Goal: Task Accomplishment & Management: Use online tool/utility

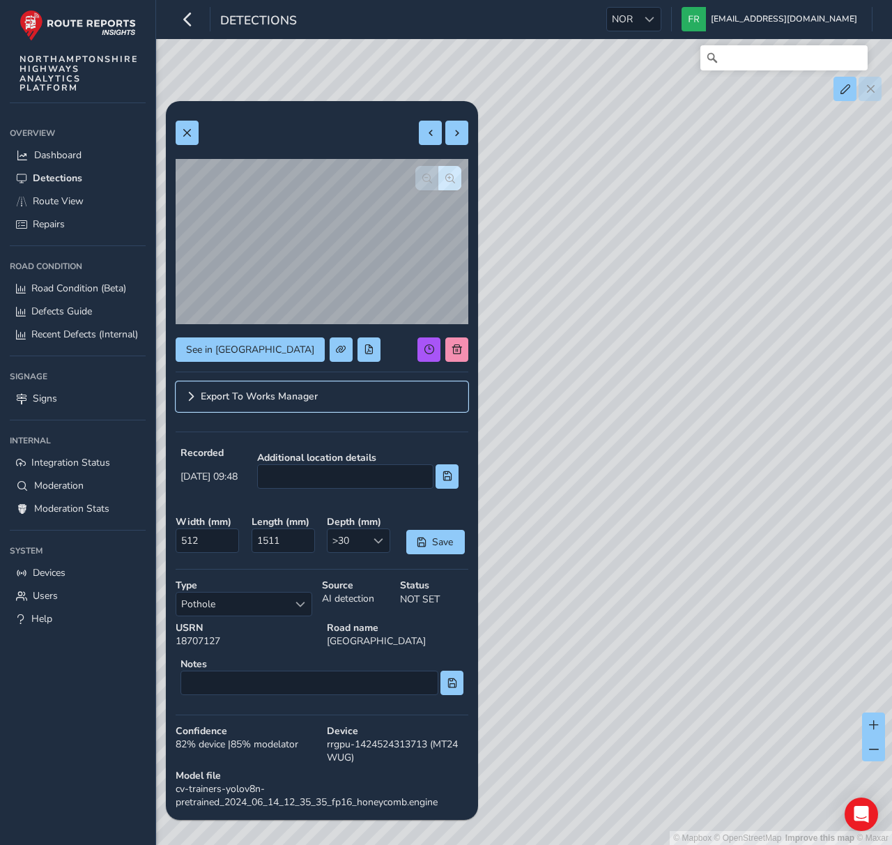
click at [194, 390] on link "Export To Works Manager" at bounding box center [322, 396] width 293 height 31
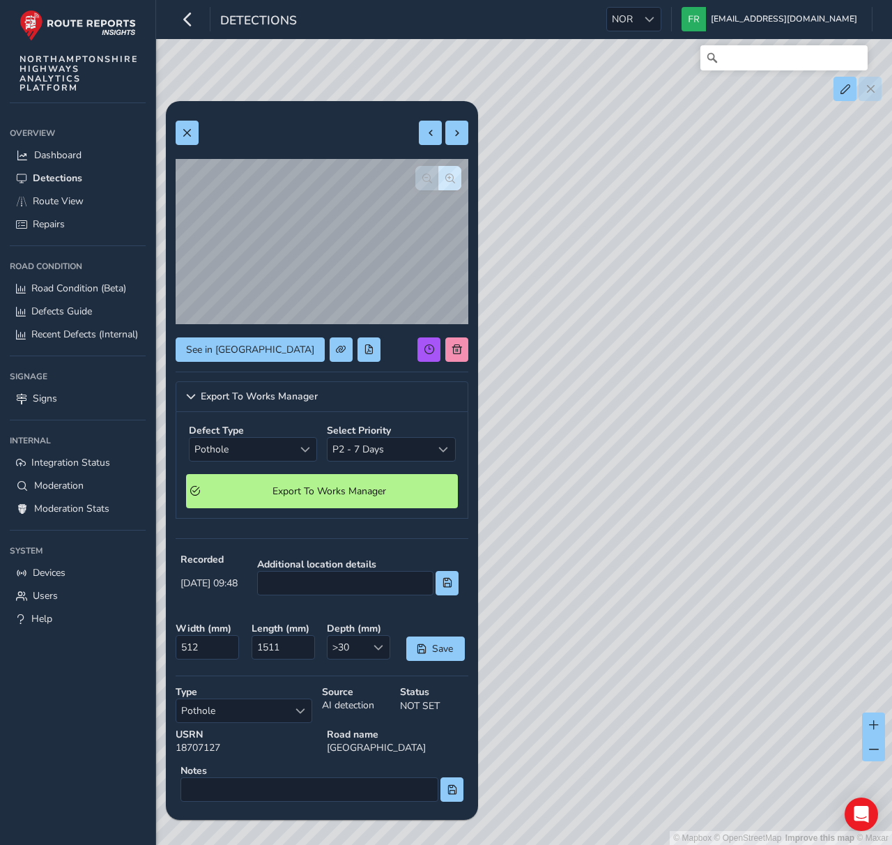
click at [323, 450] on div "Defect Type Pothole Pothole Select Priority P2 - 7 Days P2 - 7 Days" at bounding box center [322, 443] width 272 height 43
click at [349, 451] on span "P2 - 7 Days" at bounding box center [380, 449] width 105 height 23
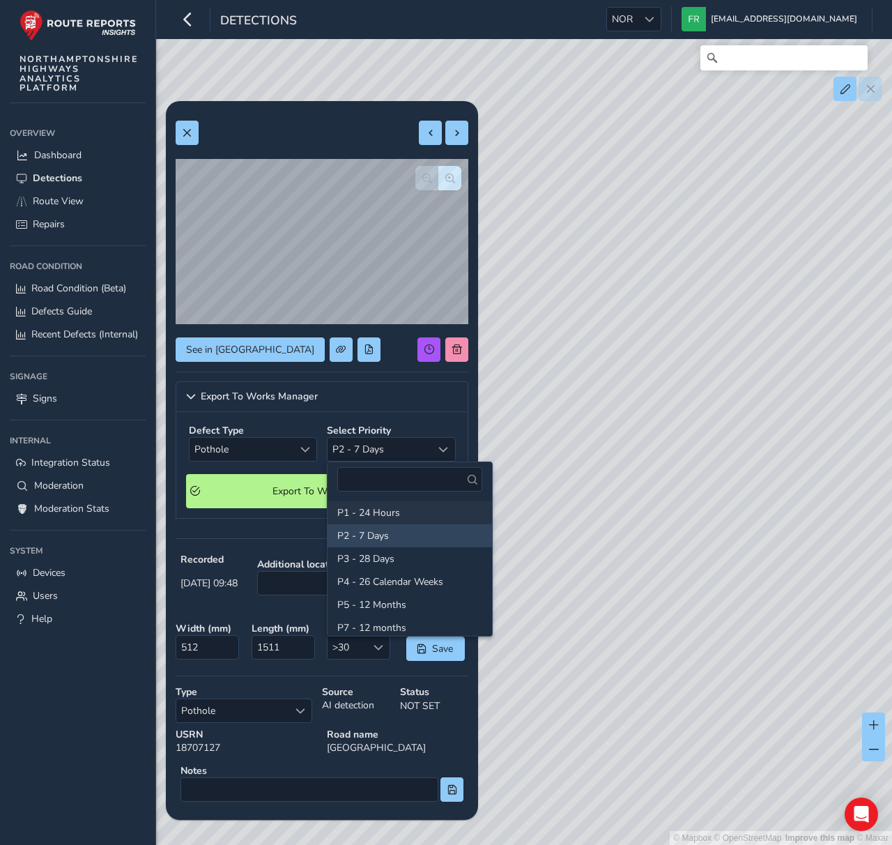
click at [360, 513] on li "P1 - 24 Hours" at bounding box center [410, 512] width 164 height 23
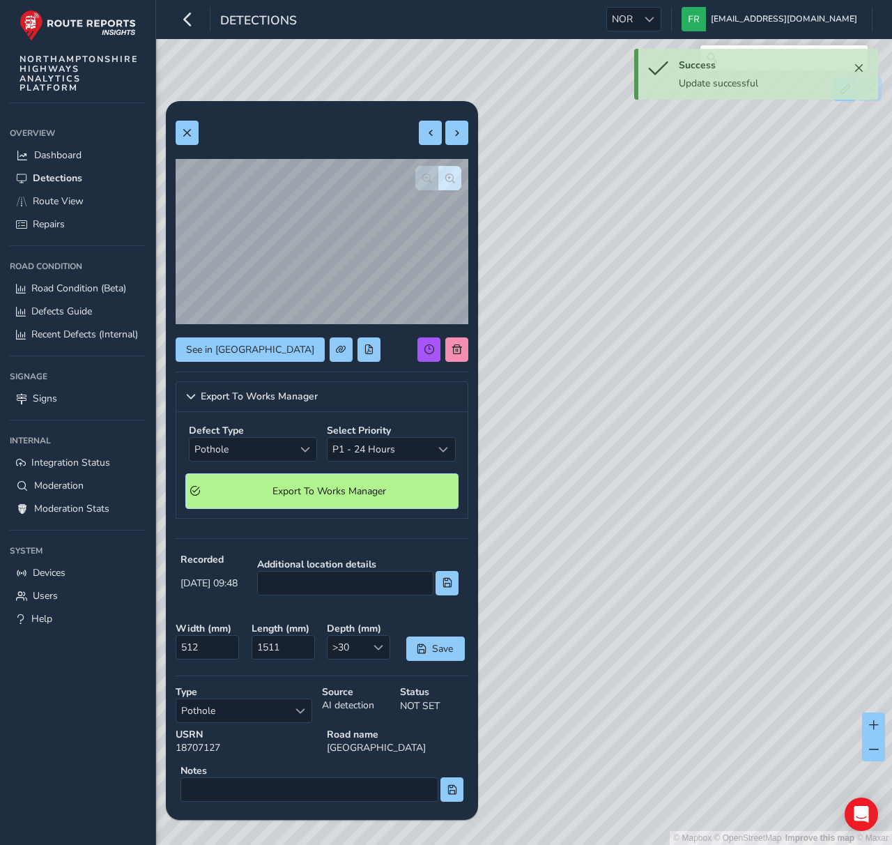
click at [312, 495] on span "Export To Works Manager" at bounding box center [329, 490] width 249 height 13
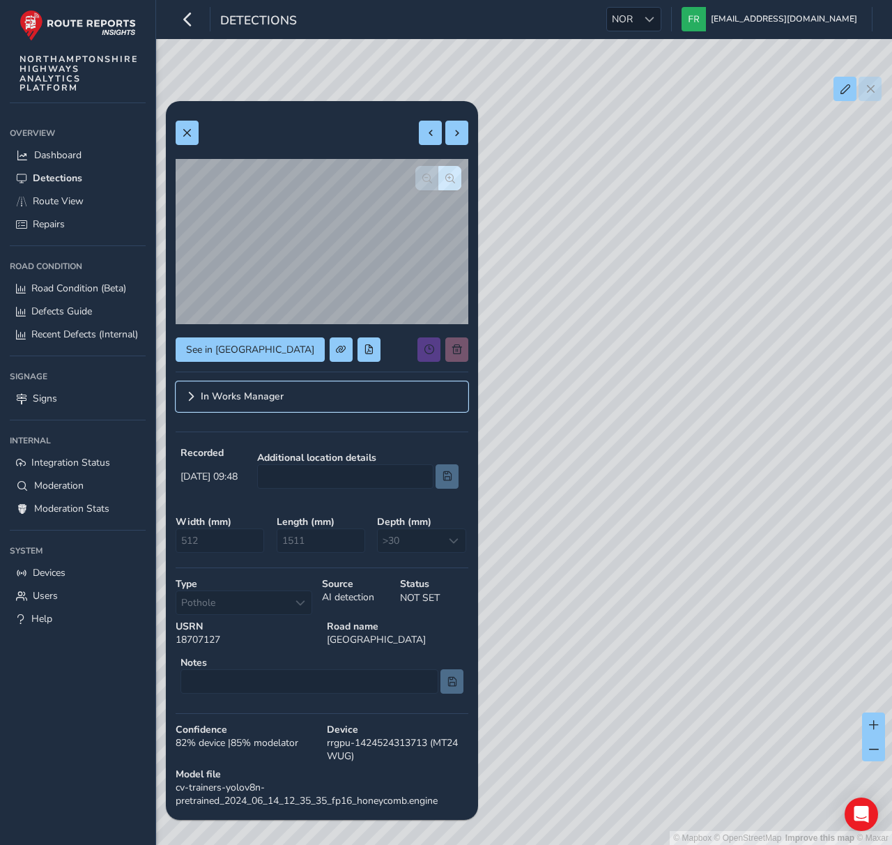
click at [221, 399] on span "In Works Manager" at bounding box center [242, 397] width 83 height 10
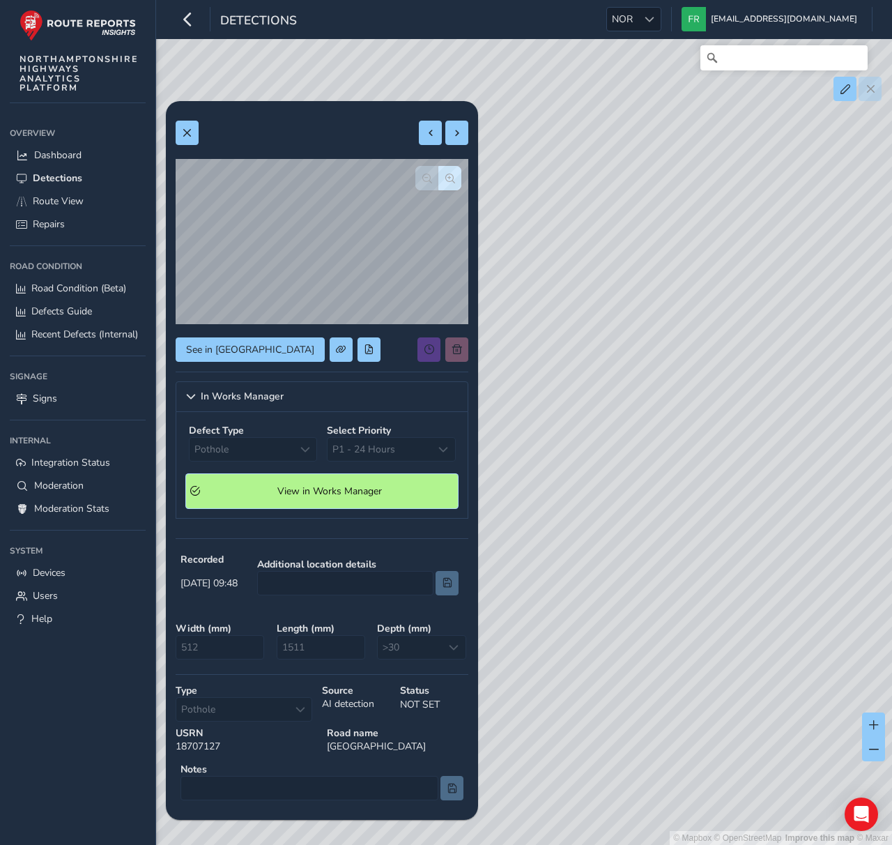
click at [314, 492] on span "View in Works Manager" at bounding box center [329, 490] width 249 height 13
click at [372, 358] on div "See in [GEOGRAPHIC_DATA]" at bounding box center [322, 349] width 293 height 24
click at [399, 459] on span "P1 - 24 Hours" at bounding box center [380, 449] width 105 height 23
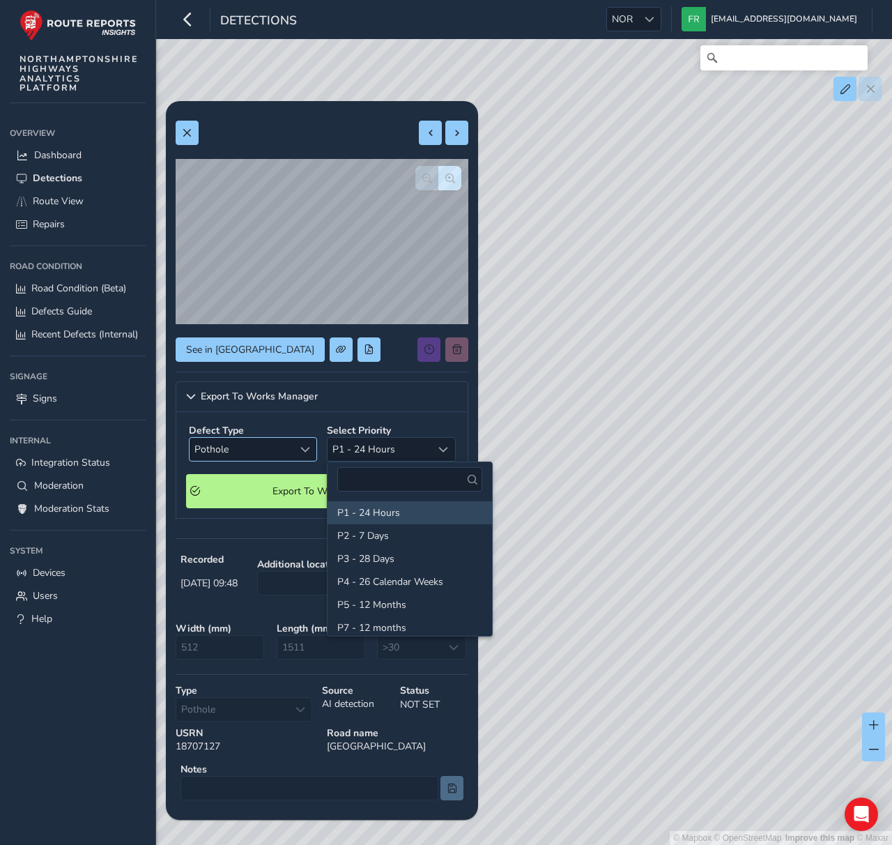
click at [244, 451] on span "Pothole" at bounding box center [242, 449] width 105 height 23
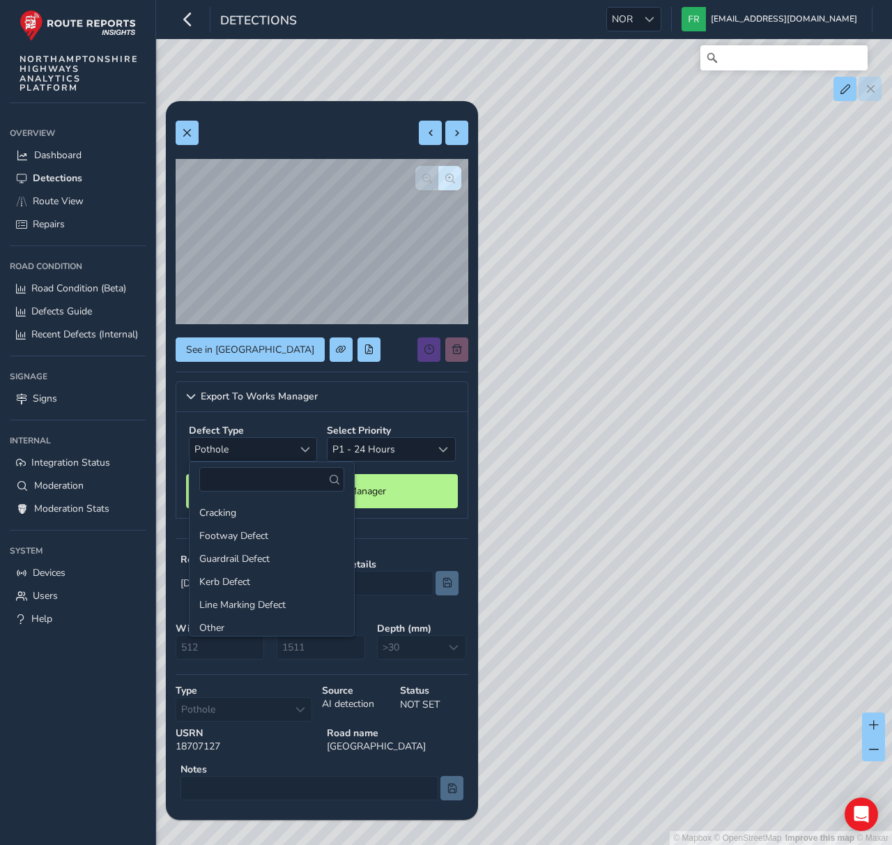
click at [360, 364] on div "See in Route View Export To Works Manager Defect Type Pothole Pothole Select Pr…" at bounding box center [322, 558] width 293 height 894
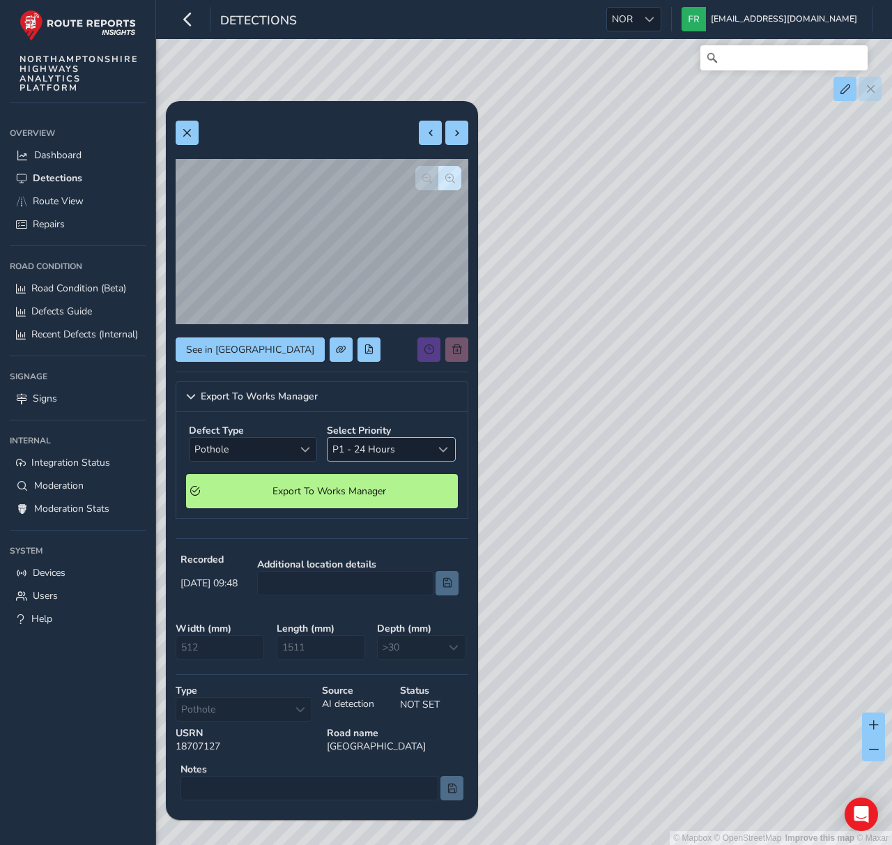
click at [385, 450] on span "P1 - 24 Hours" at bounding box center [380, 449] width 105 height 23
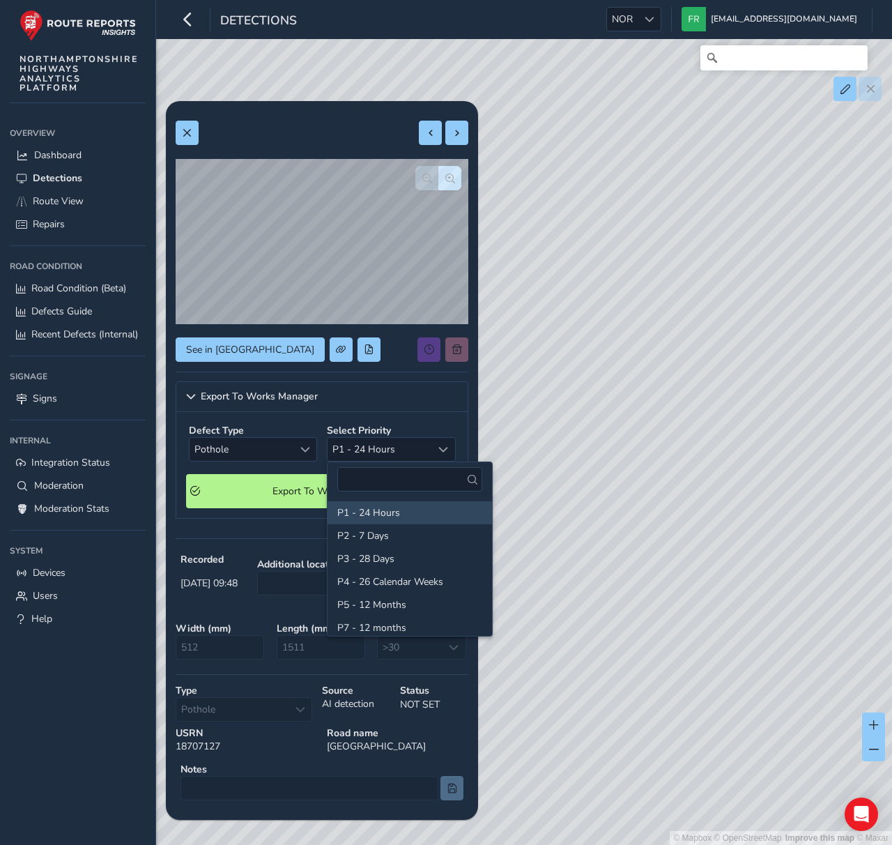
click at [385, 346] on div "See in [GEOGRAPHIC_DATA]" at bounding box center [322, 349] width 293 height 24
